Goal: Information Seeking & Learning: Learn about a topic

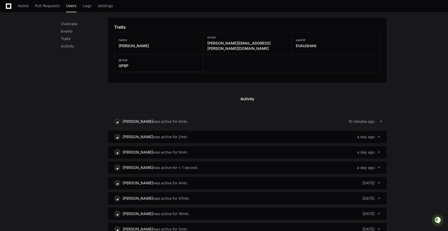
click at [137, 119] on div "[PERSON_NAME]" at bounding box center [138, 121] width 30 height 5
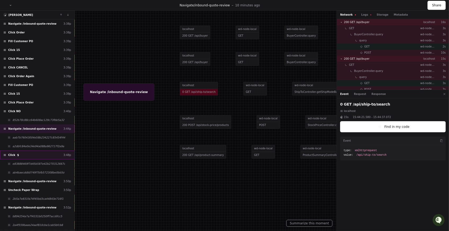
scroll to position [40, 0]
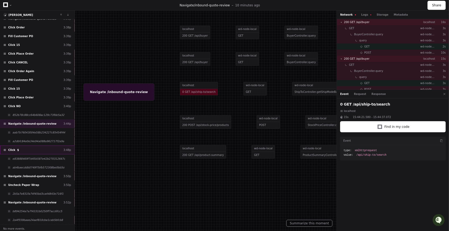
click at [33, 184] on div "Uncheck Paper Wrap 3:50p" at bounding box center [37, 184] width 75 height 9
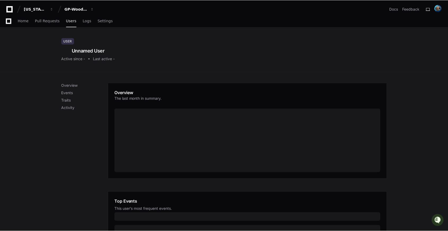
scroll to position [156, 0]
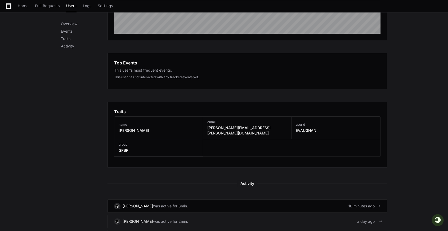
click at [153, 219] on div "was active for 2min." at bounding box center [170, 221] width 35 height 5
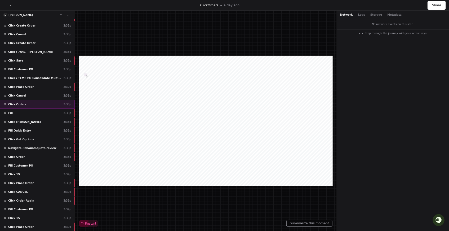
scroll to position [74, 0]
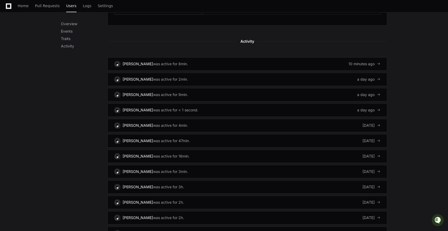
scroll to position [301, 0]
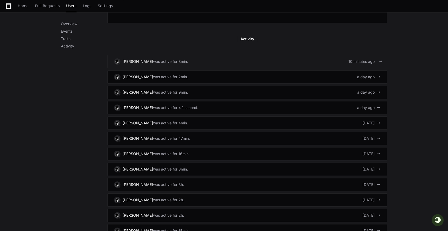
click at [162, 59] on div "was active for 8min." at bounding box center [170, 61] width 35 height 5
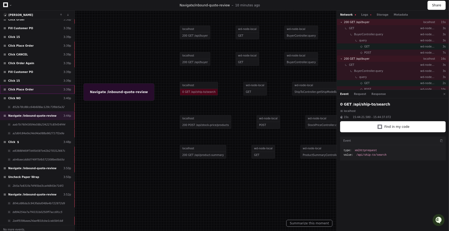
scroll to position [48, 0]
click at [38, 192] on span "Navigate /inbound-quote-review" at bounding box center [32, 194] width 48 height 4
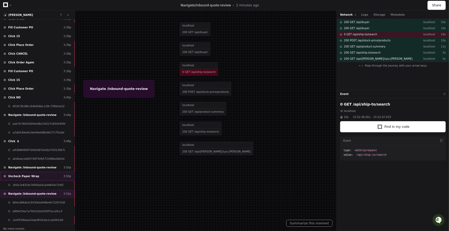
click at [27, 175] on span "Uncheck Paper Wrap" at bounding box center [23, 176] width 31 height 4
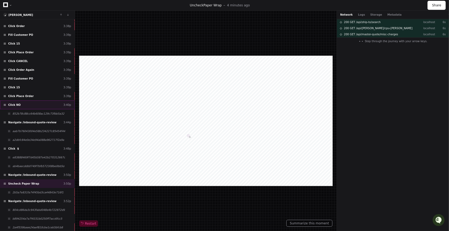
scroll to position [179, 0]
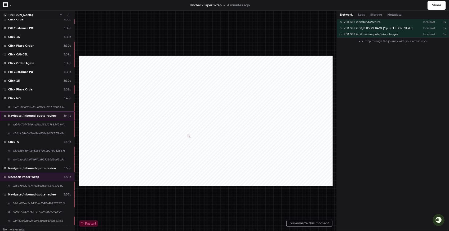
click at [23, 114] on span "Navigate /inbound-quote-review" at bounding box center [32, 116] width 48 height 4
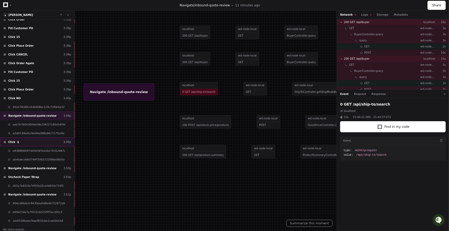
click at [18, 137] on div "Click ​ $ ​ 3:48p" at bounding box center [37, 141] width 75 height 9
